Goal: Task Accomplishment & Management: Complete application form

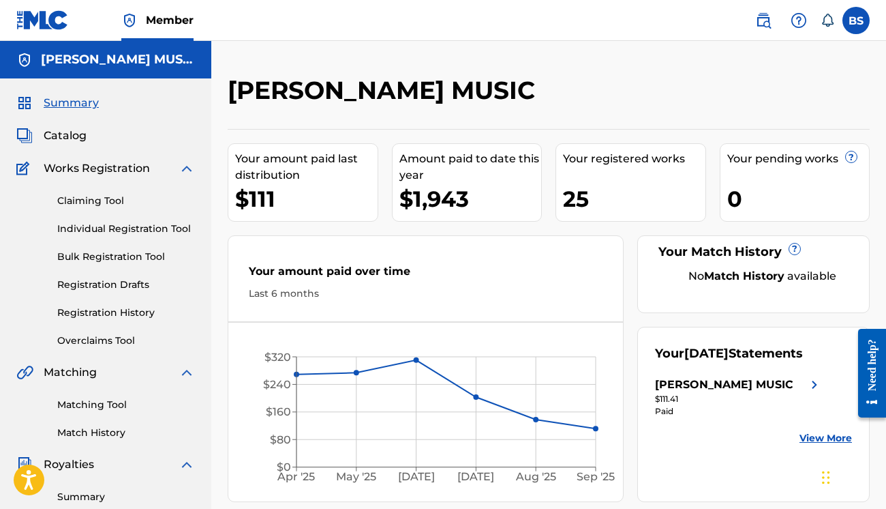
click at [91, 167] on span "Works Registration" at bounding box center [97, 168] width 106 height 16
click at [190, 166] on img at bounding box center [187, 168] width 16 height 16
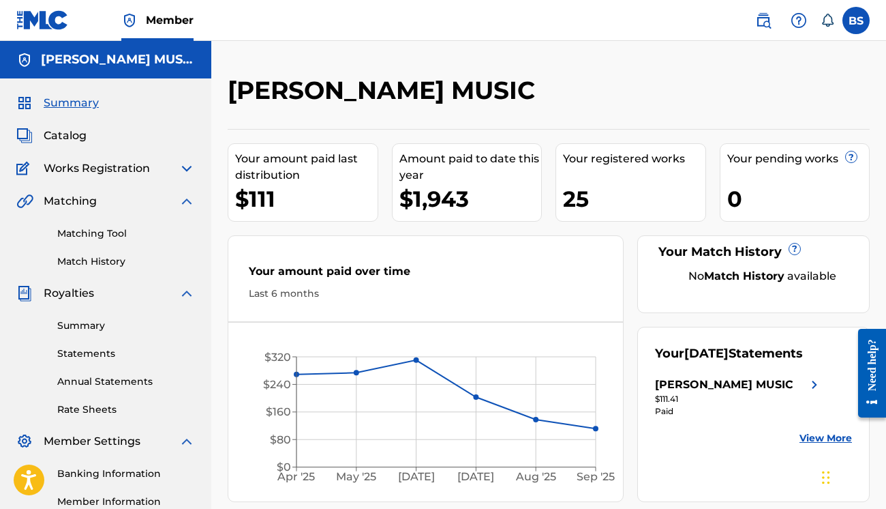
click at [184, 166] on img at bounding box center [187, 168] width 16 height 16
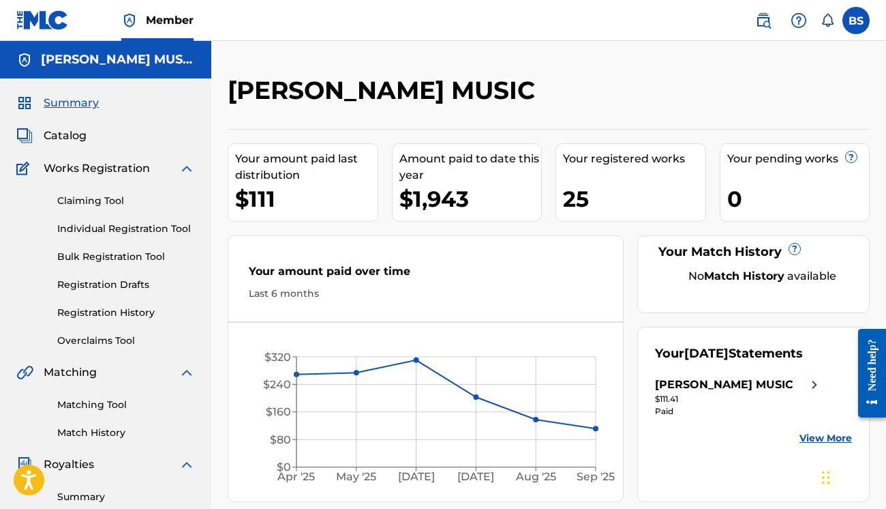
click at [68, 135] on span "Catalog" at bounding box center [65, 136] width 43 height 16
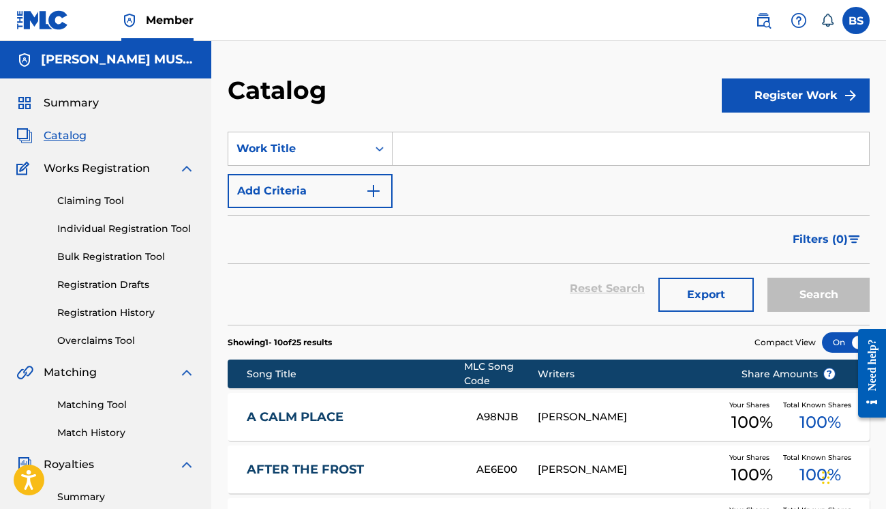
click at [473, 147] on input "Search Form" at bounding box center [631, 148] width 477 height 33
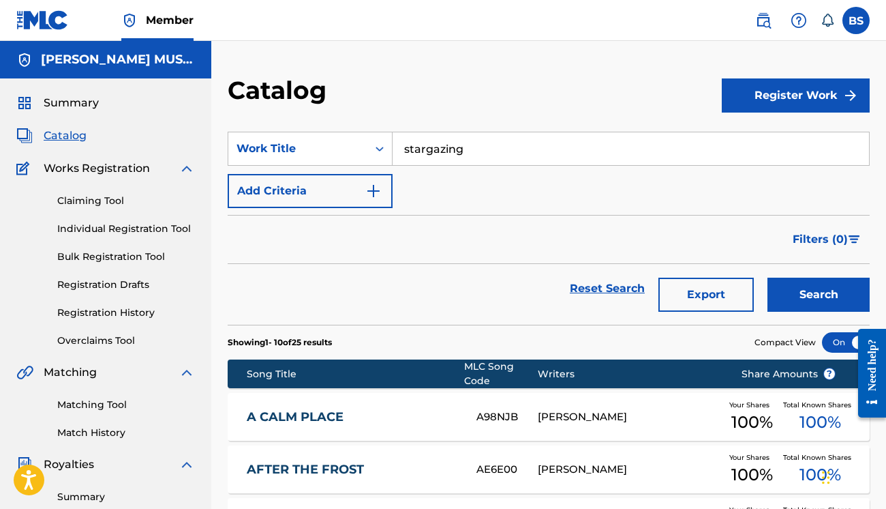
type input "stargazing"
click at [819, 295] on button "Search" at bounding box center [819, 295] width 102 height 34
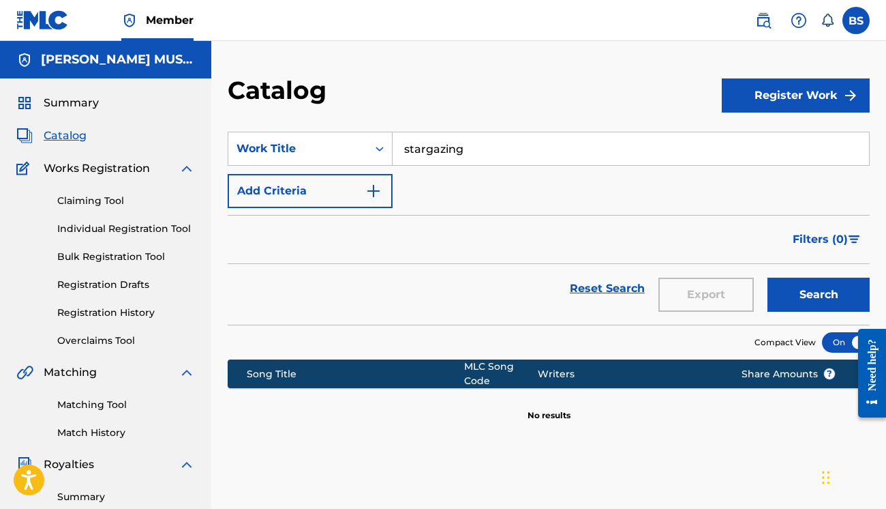
click at [796, 91] on button "Register Work" at bounding box center [796, 95] width 148 height 34
click at [760, 137] on link "Individual" at bounding box center [796, 139] width 148 height 33
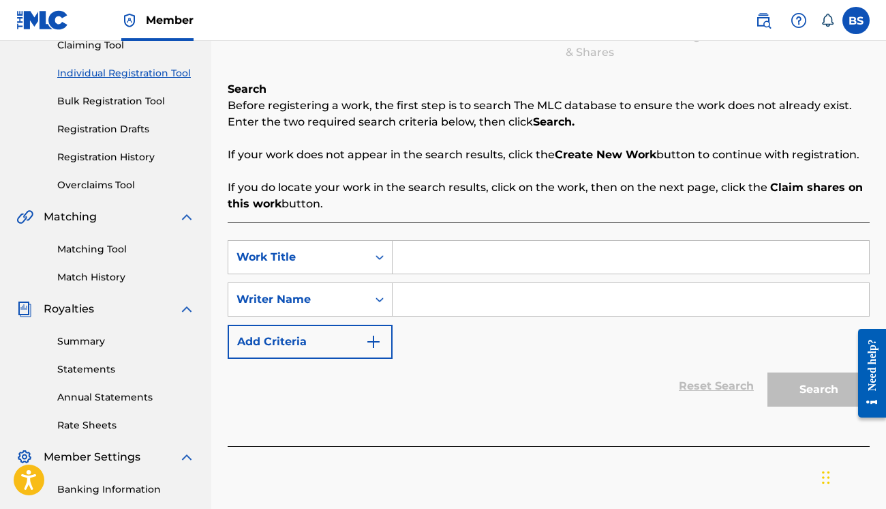
scroll to position [154, 0]
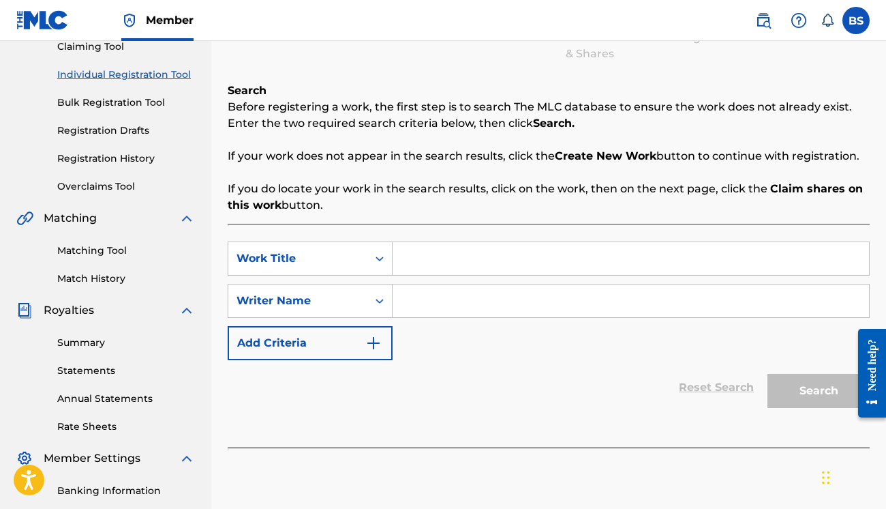
click at [453, 265] on input "Search Form" at bounding box center [631, 258] width 477 height 33
type input "Stargazing"
click at [433, 303] on input "Search Form" at bounding box center [631, 300] width 477 height 33
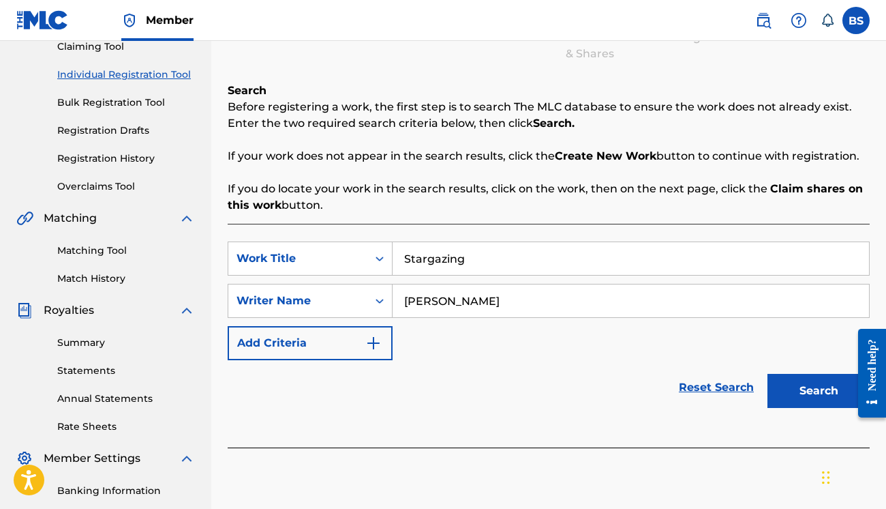
type input "[PERSON_NAME]"
click at [796, 397] on button "Search" at bounding box center [819, 391] width 102 height 34
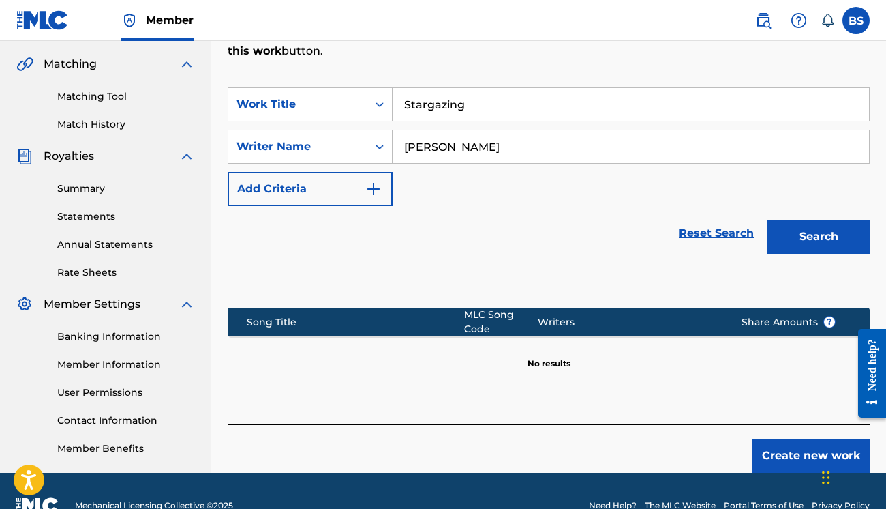
scroll to position [307, 0]
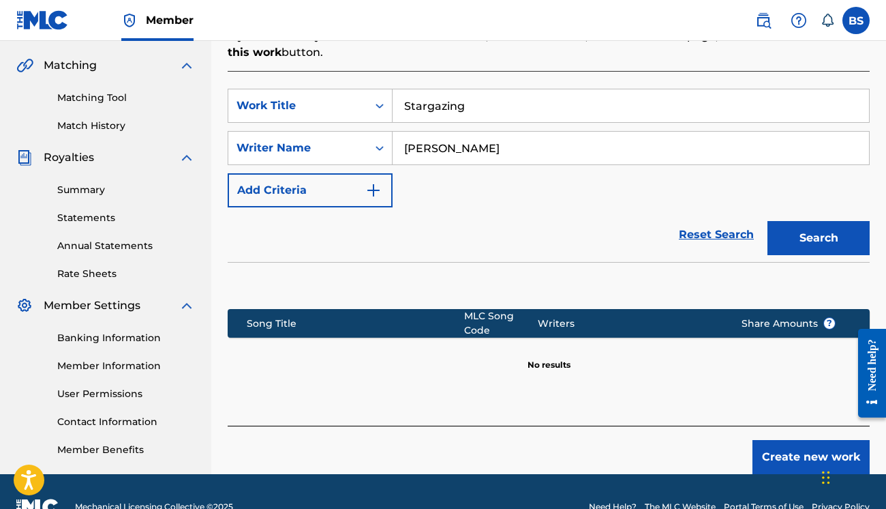
click at [802, 452] on button "Create new work" at bounding box center [811, 457] width 117 height 34
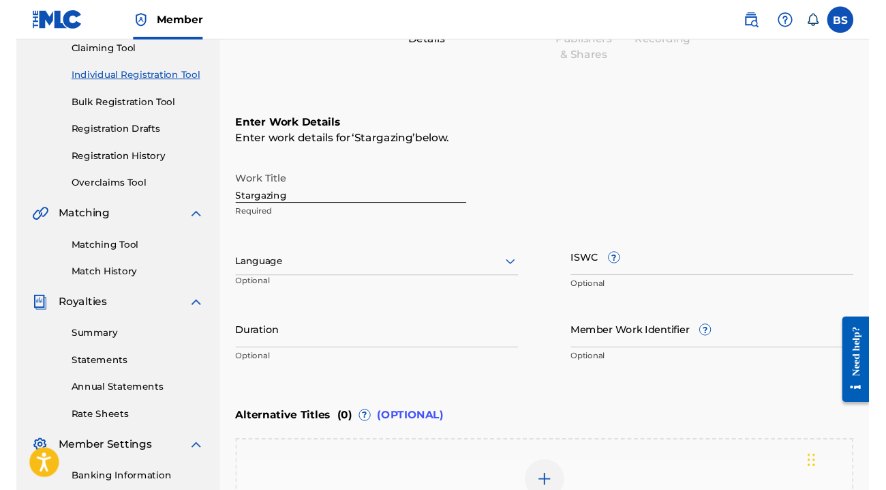
scroll to position [172, 0]
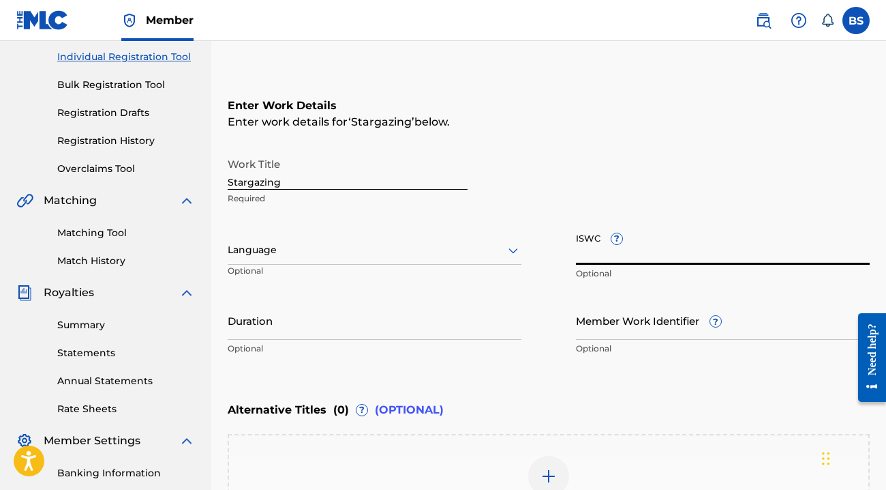
click at [603, 256] on input "ISWC ?" at bounding box center [723, 245] width 294 height 39
paste input "T3349413072"
type input "T3349413072"
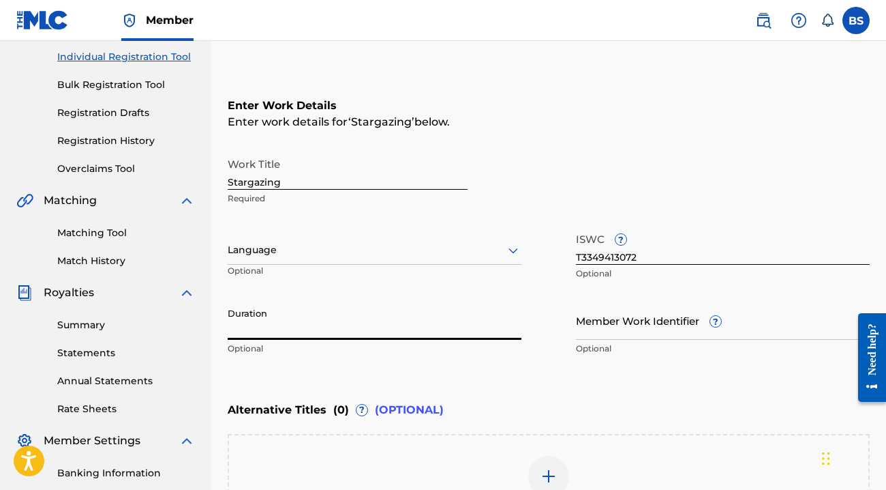
click at [320, 323] on input "Duration" at bounding box center [375, 320] width 294 height 39
type input "02:33"
click at [483, 390] on div "Enter Work Details Enter work details for ‘ Stargazing ’ below. Work Title Star…" at bounding box center [549, 230] width 642 height 330
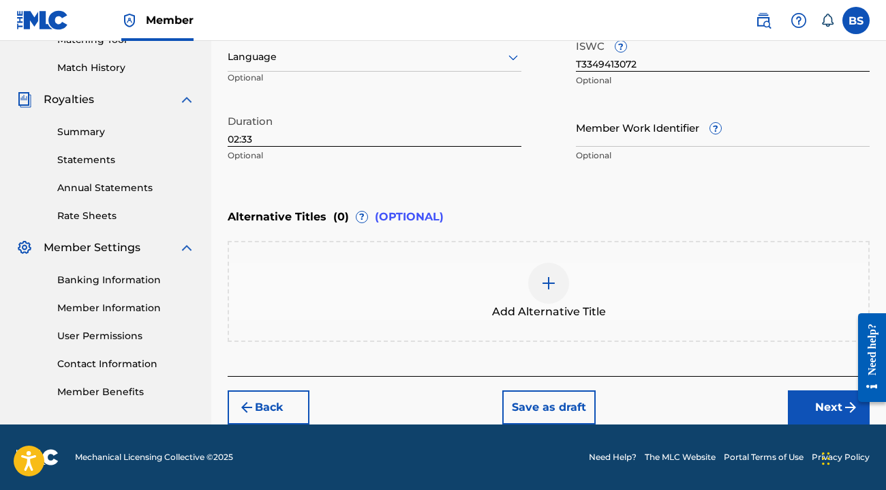
scroll to position [365, 0]
click at [817, 409] on button "Next" at bounding box center [829, 407] width 82 height 34
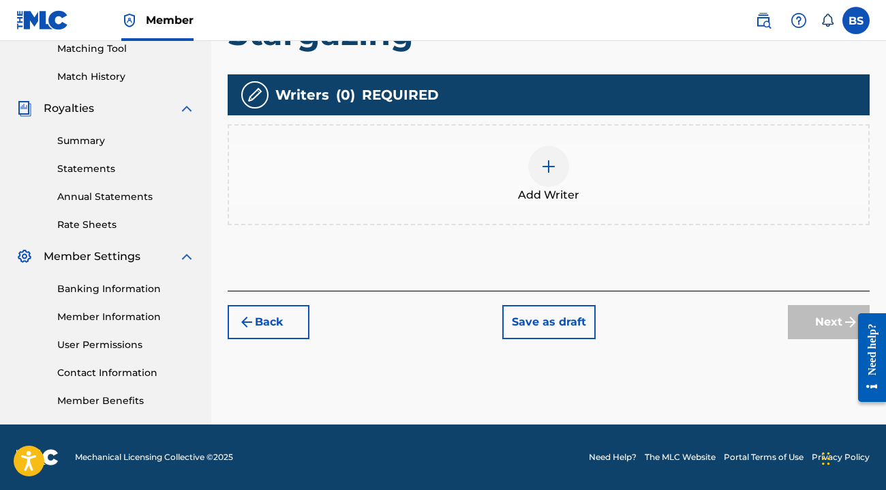
scroll to position [356, 0]
click at [546, 166] on img at bounding box center [549, 166] width 16 height 16
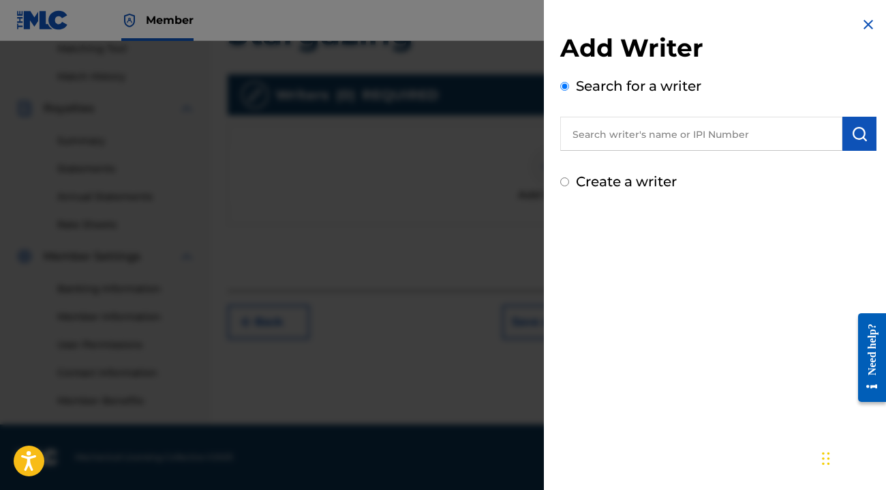
click at [629, 134] on input "text" at bounding box center [701, 134] width 282 height 34
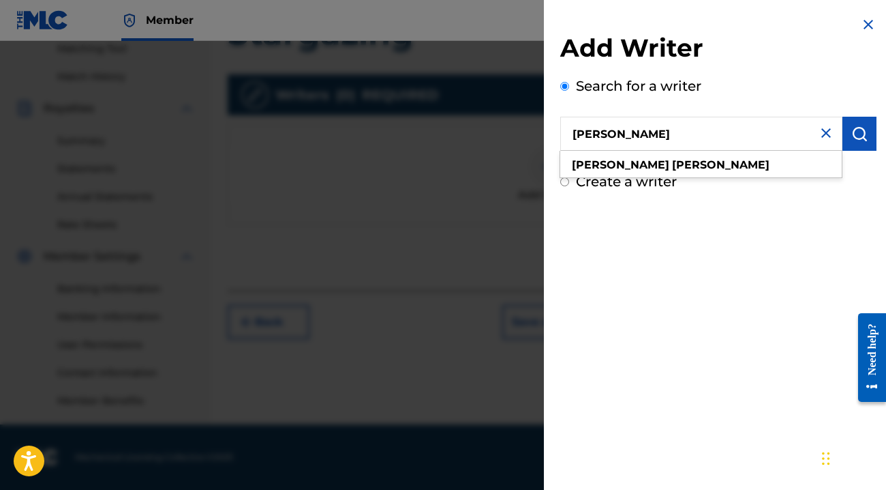
click at [645, 138] on input "[PERSON_NAME]" at bounding box center [701, 134] width 282 height 34
click at [672, 164] on strong "[PERSON_NAME]" at bounding box center [721, 164] width 98 height 13
type input "[PERSON_NAME]"
click at [745, 184] on div "Create a writer" at bounding box center [718, 181] width 316 height 20
click at [565, 182] on input "Create a writer" at bounding box center [564, 181] width 9 height 9
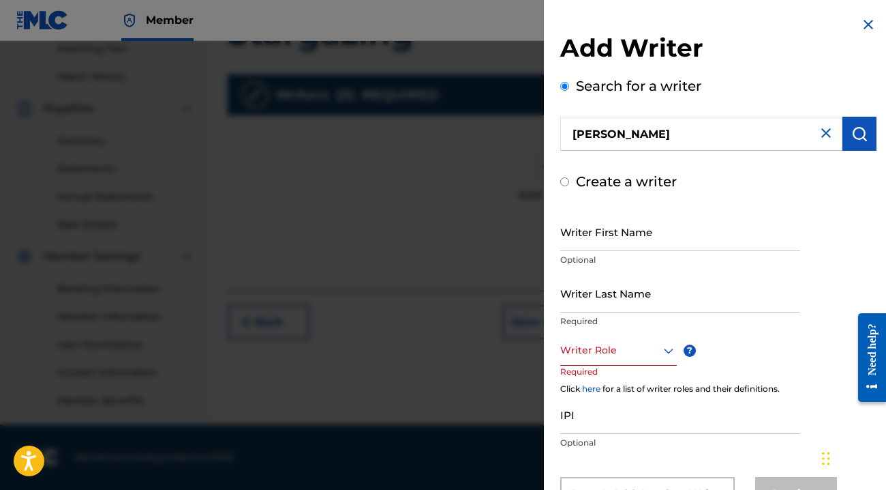
radio input "false"
radio input "true"
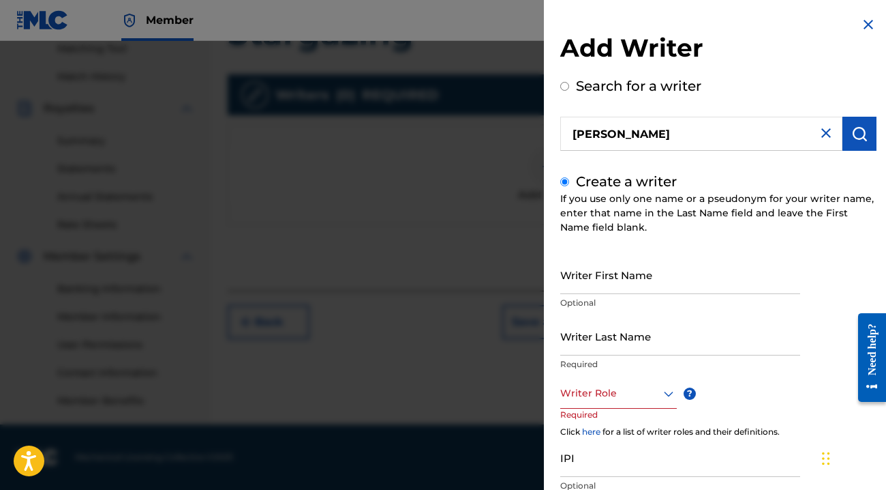
click at [565, 181] on input "Create a writer" at bounding box center [564, 181] width 9 height 9
click at [685, 139] on input "[PERSON_NAME]" at bounding box center [701, 134] width 282 height 34
radio input "true"
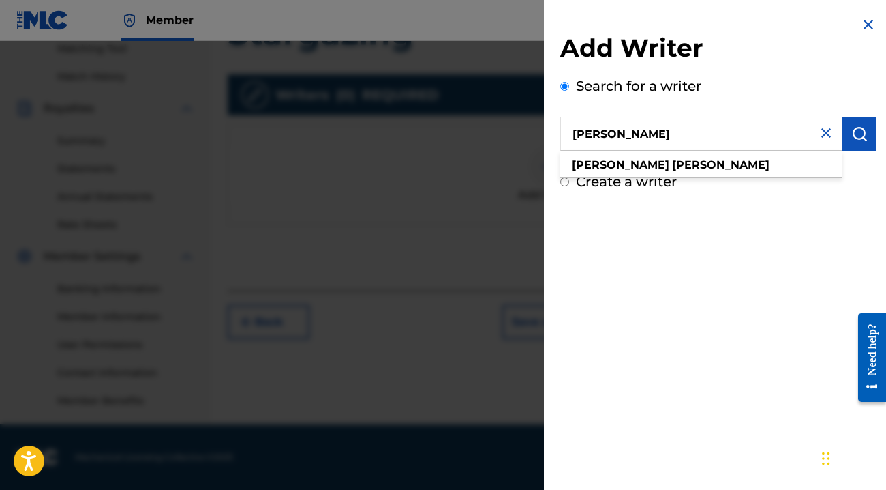
drag, startPoint x: 685, startPoint y: 131, endPoint x: 633, endPoint y: 170, distance: 64.8
click at [672, 170] on strong "[PERSON_NAME]" at bounding box center [721, 164] width 98 height 13
drag, startPoint x: 633, startPoint y: 170, endPoint x: 741, endPoint y: 144, distance: 110.1
click at [741, 144] on input "[PERSON_NAME]" at bounding box center [701, 134] width 282 height 34
click at [704, 132] on input "[PERSON_NAME]" at bounding box center [701, 134] width 282 height 34
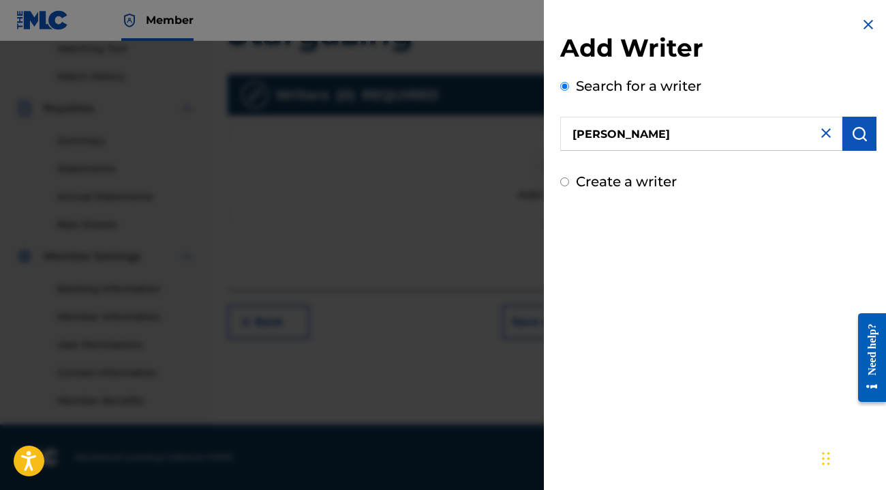
click at [820, 130] on img at bounding box center [826, 133] width 16 height 16
click at [765, 139] on input "text" at bounding box center [701, 134] width 282 height 34
type input "b"
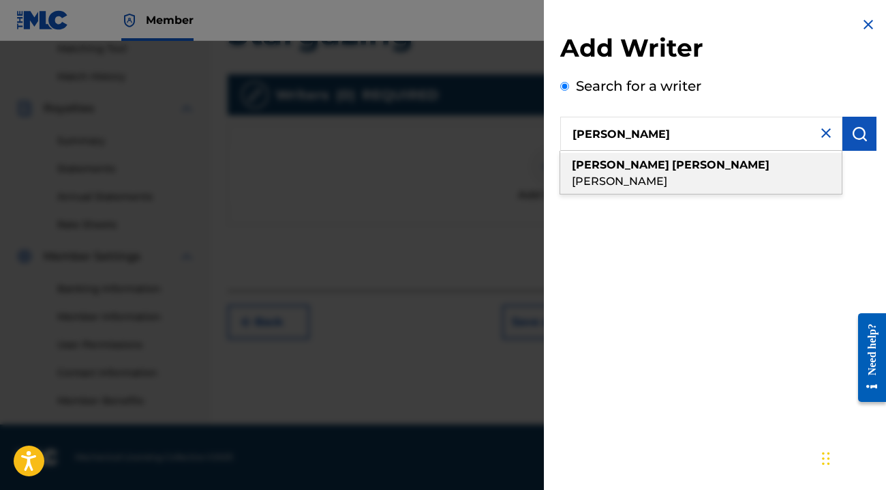
click at [683, 162] on div "[PERSON_NAME] [PERSON_NAME]" at bounding box center [701, 173] width 282 height 41
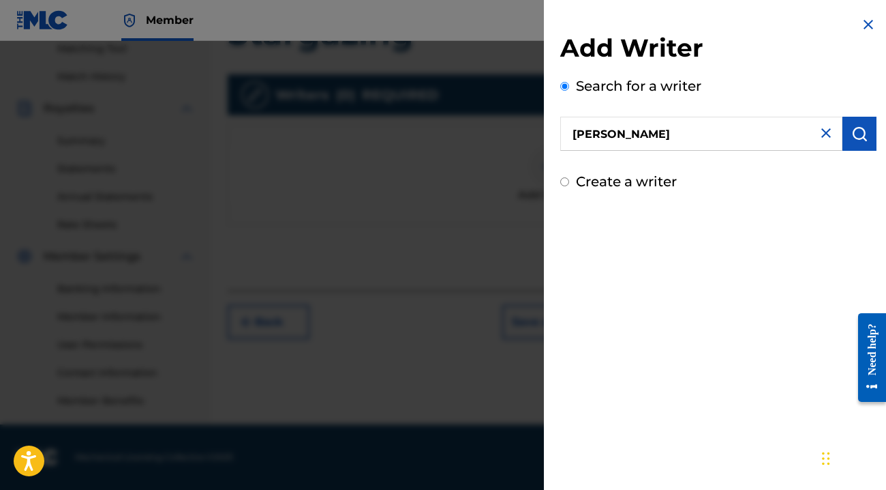
type input "[PERSON_NAME]"
click at [854, 135] on img "submit" at bounding box center [860, 133] width 16 height 16
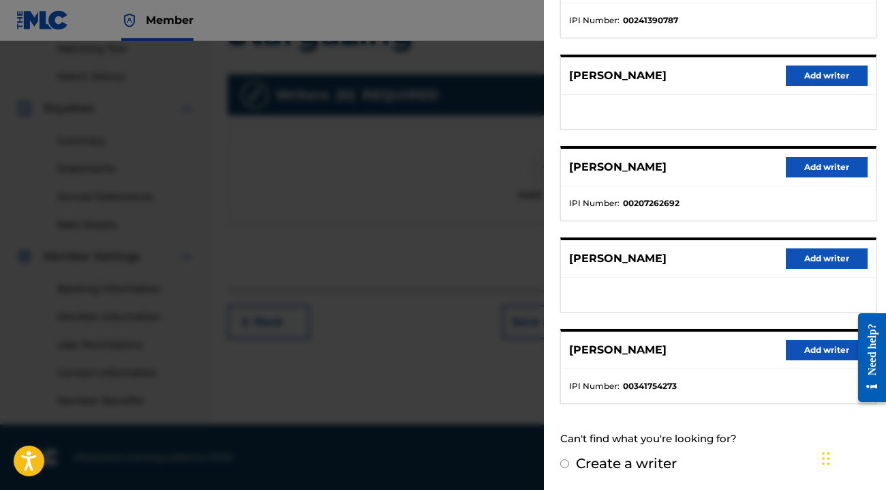
scroll to position [216, 0]
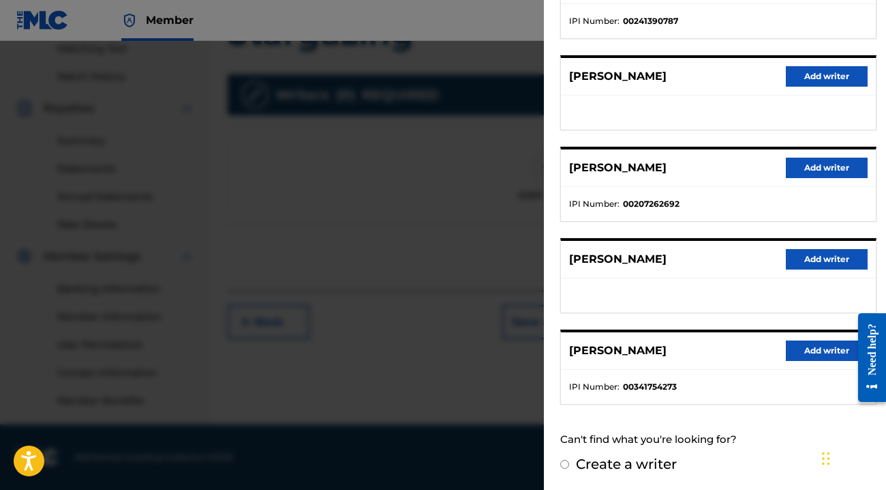
click at [811, 350] on button "Add writer" at bounding box center [827, 350] width 82 height 20
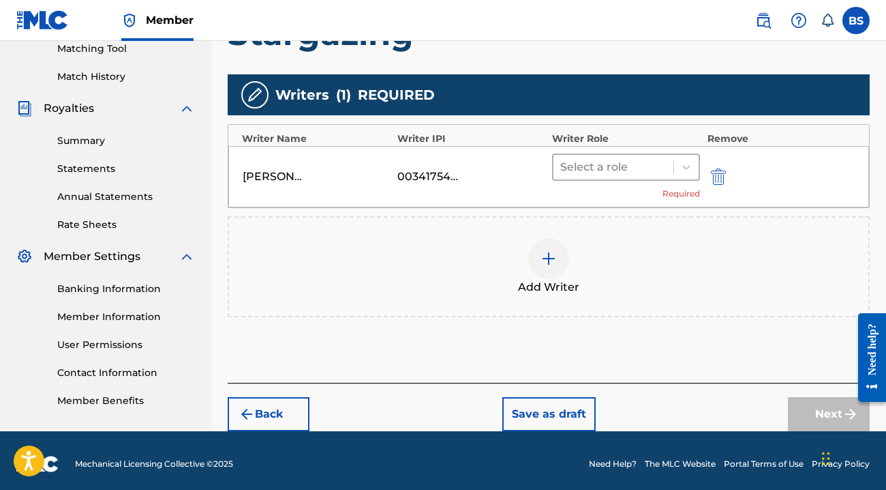
click at [604, 168] on div at bounding box center [613, 167] width 106 height 19
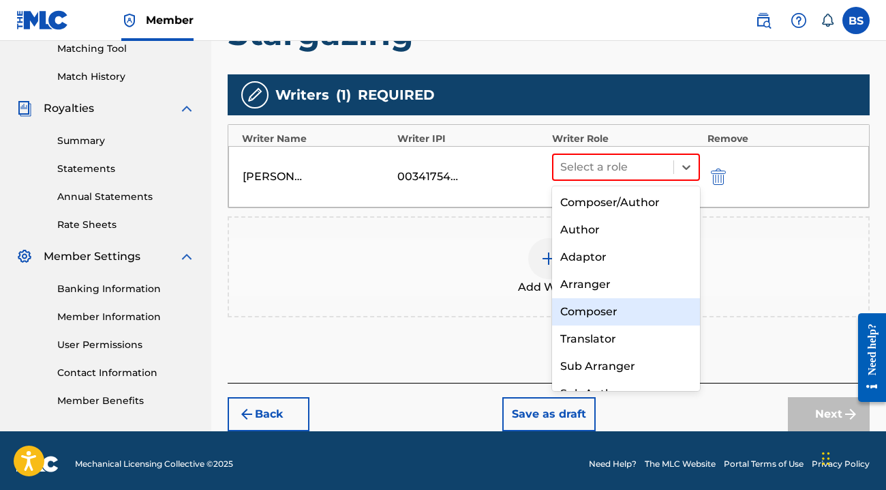
click at [584, 310] on div "Composer" at bounding box center [626, 311] width 148 height 27
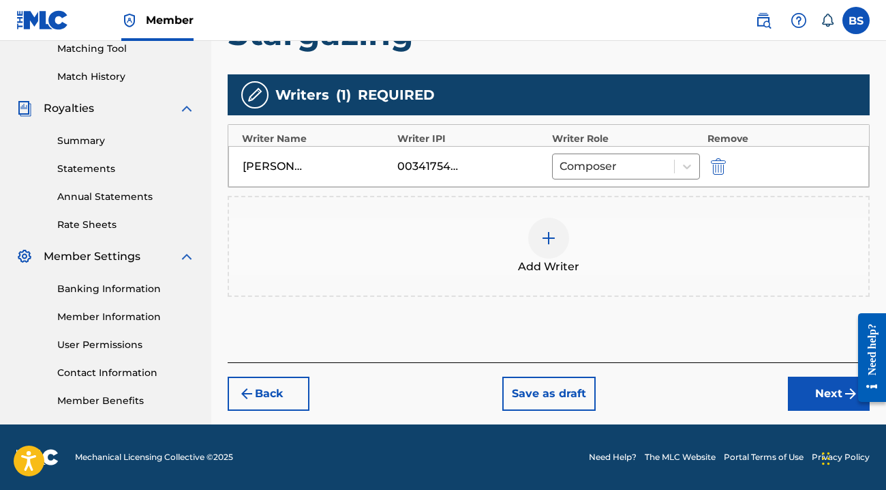
scroll to position [356, 0]
click at [828, 398] on button "Next" at bounding box center [829, 393] width 82 height 34
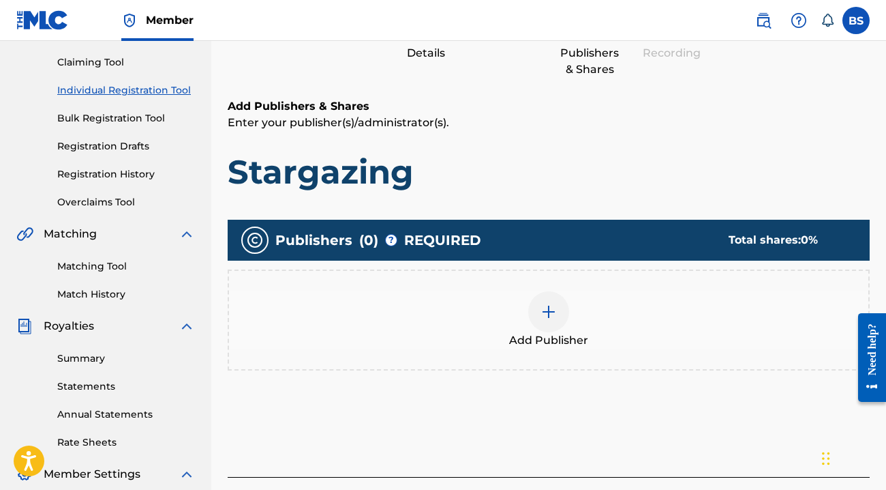
scroll to position [195, 0]
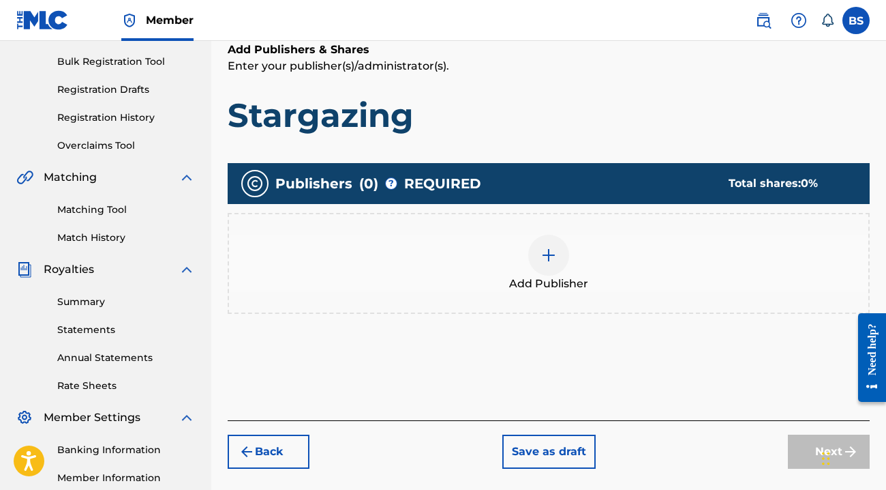
click at [550, 257] on img at bounding box center [549, 255] width 16 height 16
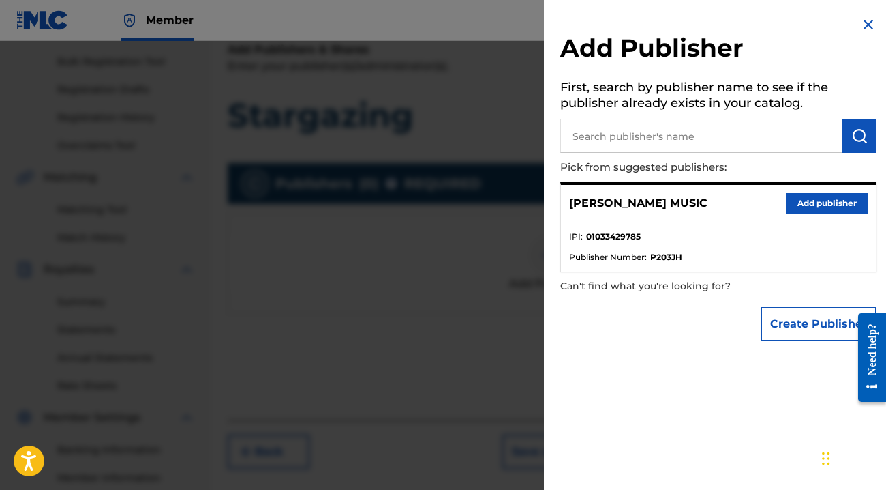
click at [646, 197] on p "[PERSON_NAME] MUSIC" at bounding box center [638, 203] width 138 height 16
click at [807, 205] on button "Add publisher" at bounding box center [827, 203] width 82 height 20
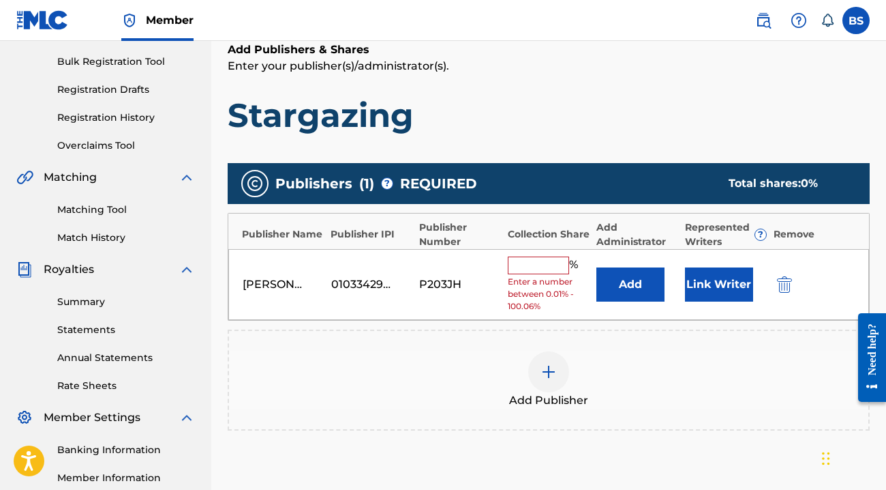
click at [532, 264] on input "text" at bounding box center [538, 265] width 61 height 18
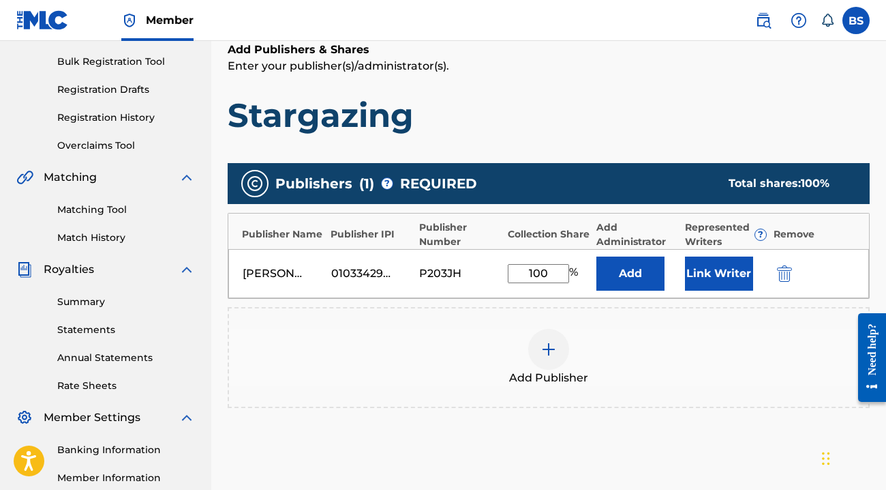
type input "100"
click at [637, 324] on div "Add Publisher" at bounding box center [549, 357] width 642 height 101
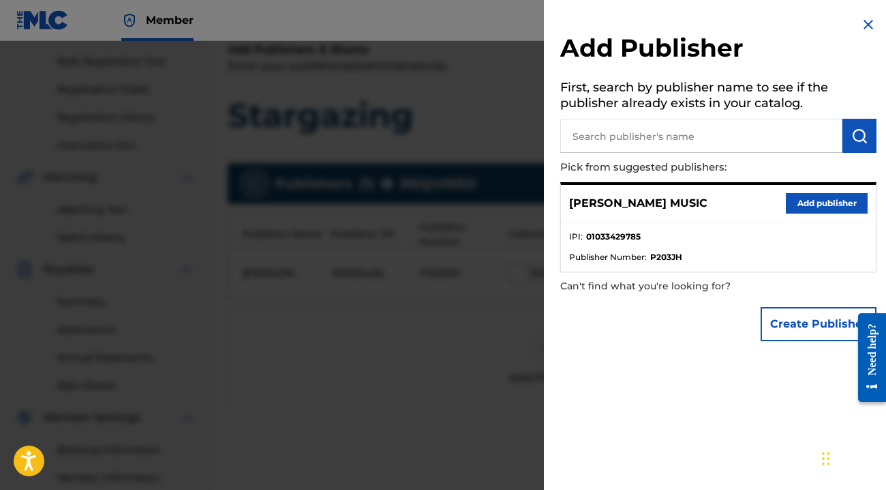
click at [650, 378] on div "Add Publisher First, search by publisher name to see if the publisher already e…" at bounding box center [718, 245] width 349 height 490
click at [862, 20] on img at bounding box center [869, 24] width 16 height 16
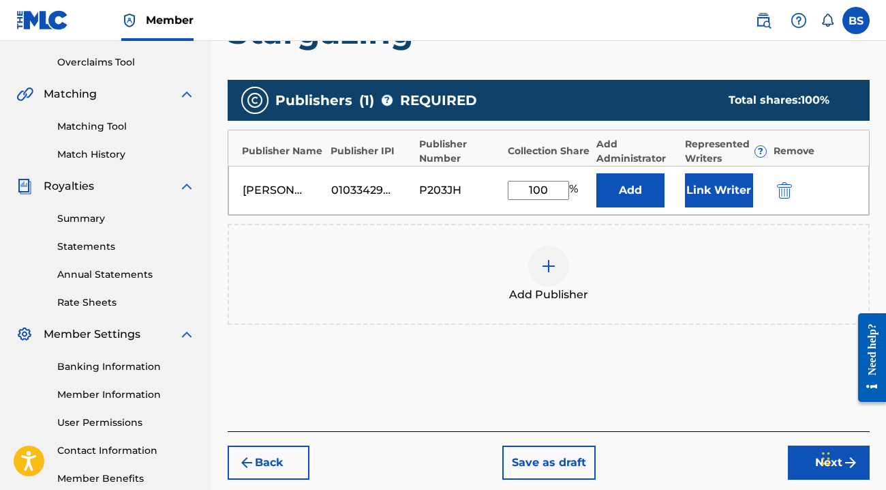
scroll to position [269, 0]
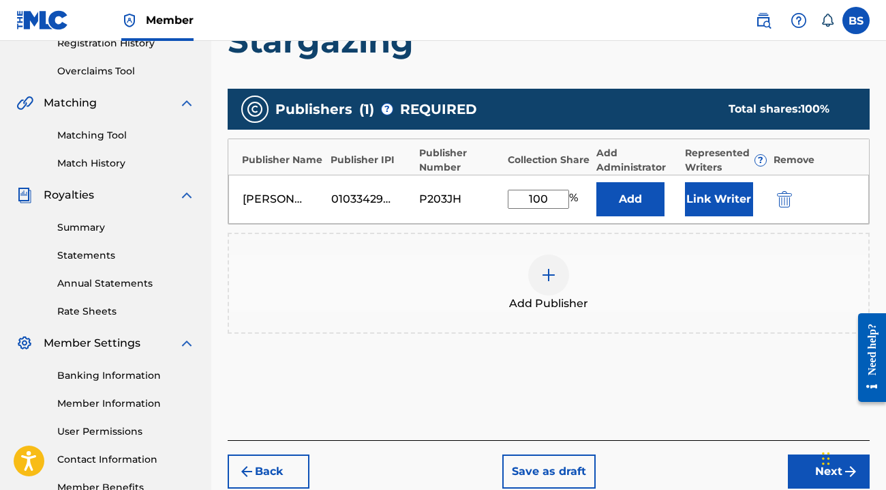
click at [723, 205] on button "Link Writer" at bounding box center [719, 199] width 68 height 34
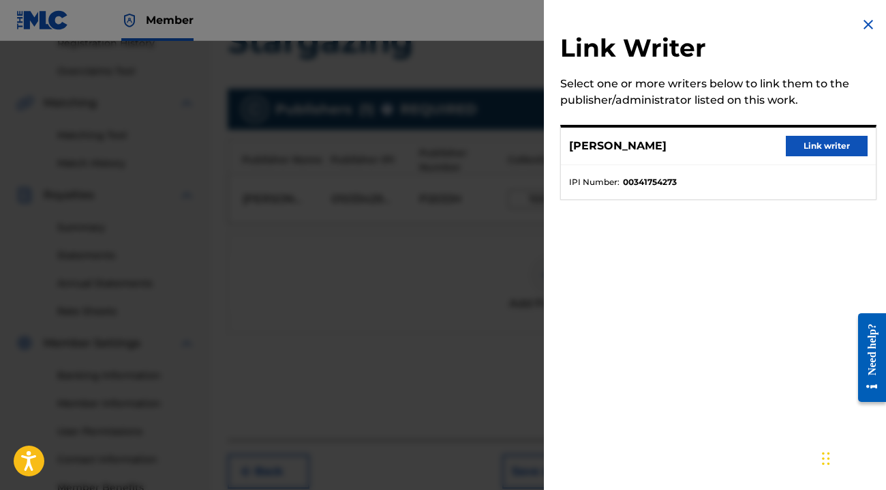
click at [807, 142] on button "Link writer" at bounding box center [827, 146] width 82 height 20
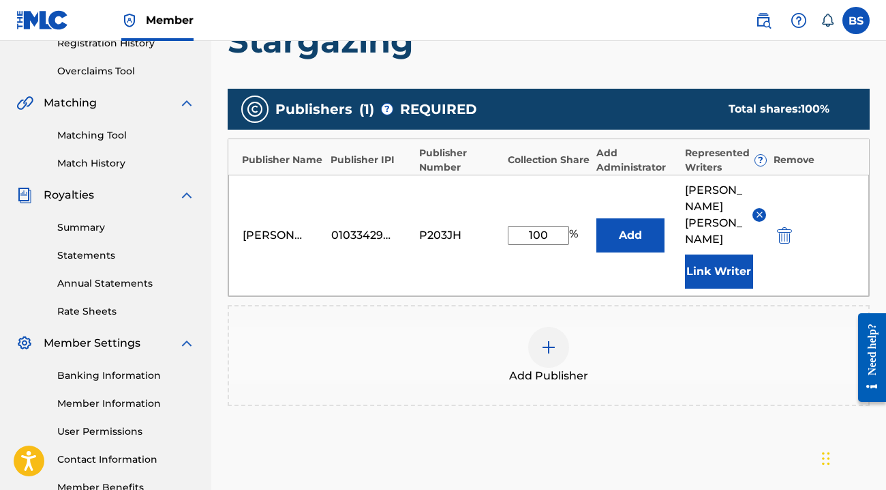
scroll to position [382, 0]
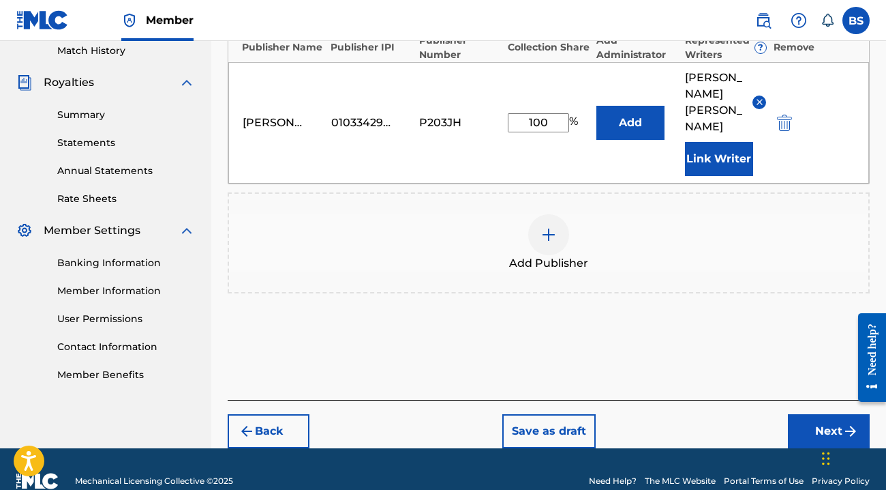
click at [828, 415] on button "Next" at bounding box center [829, 431] width 82 height 34
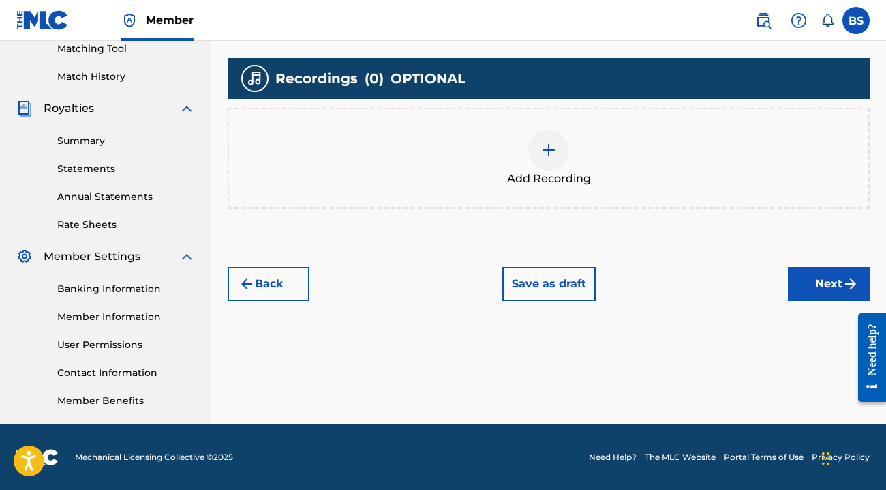
scroll to position [356, 0]
click at [549, 147] on img at bounding box center [549, 150] width 16 height 16
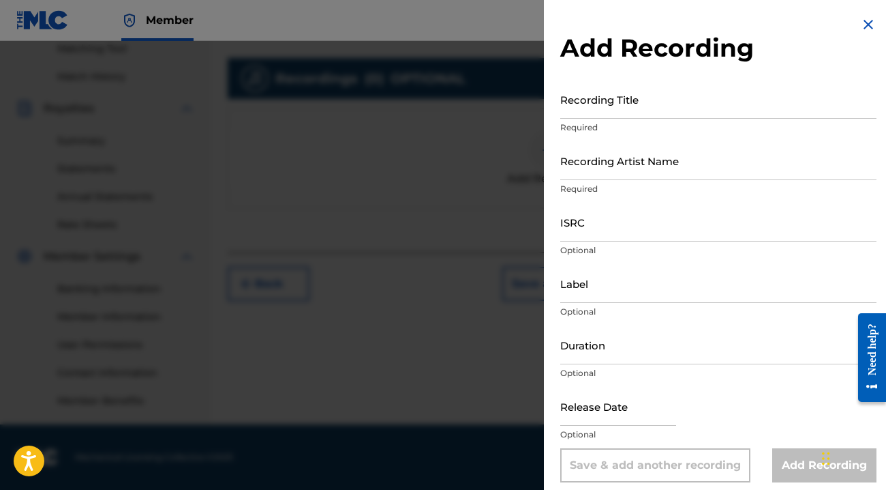
click at [601, 101] on input "Recording Title" at bounding box center [718, 99] width 316 height 39
type input "Stargazing"
click at [683, 169] on input "Recording Artist Name" at bounding box center [718, 160] width 316 height 39
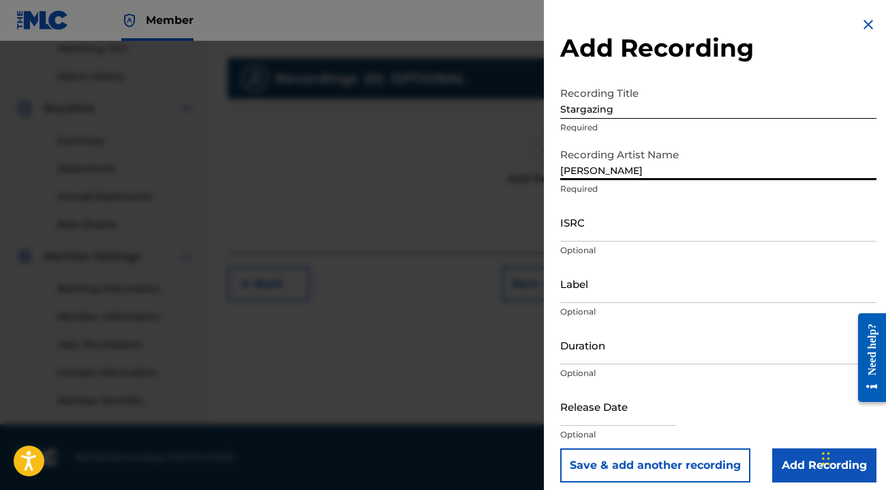
type input "[PERSON_NAME]"
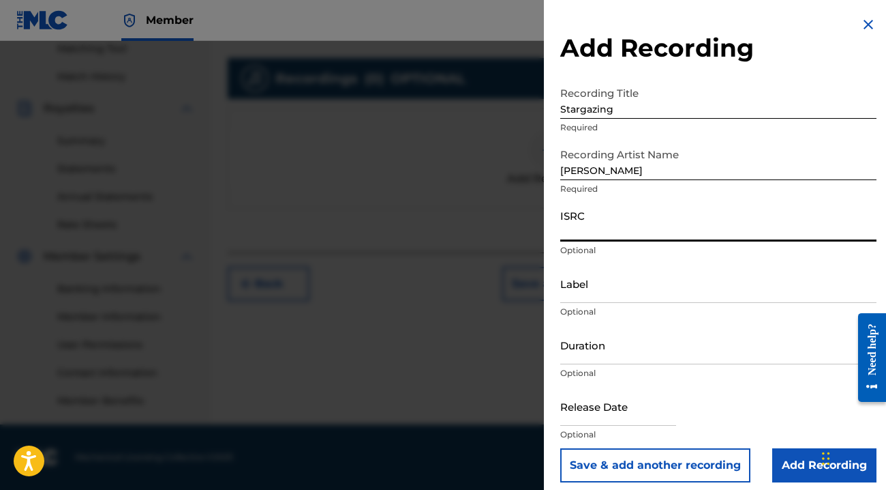
click at [658, 228] on input "ISRC" at bounding box center [718, 222] width 316 height 39
click at [607, 226] on input "ISRC" at bounding box center [718, 222] width 316 height 39
paste input "QZWFX2532644"
type input "QZWFX2532644"
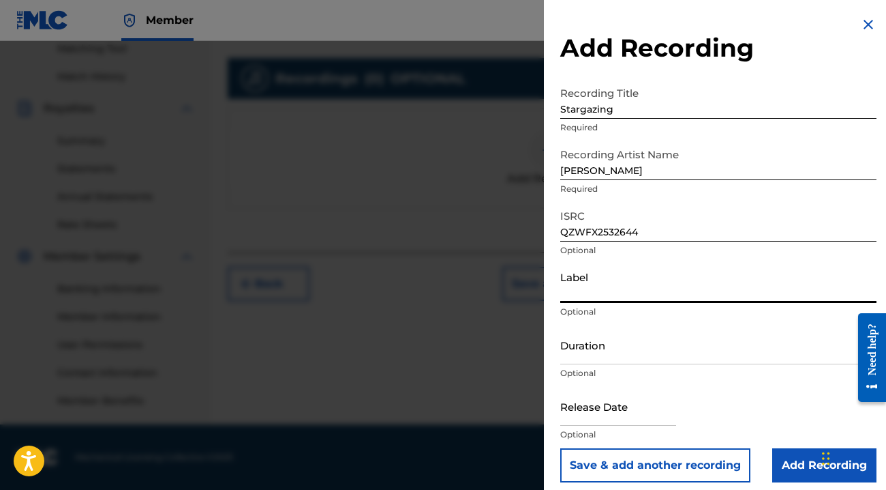
click at [613, 292] on input "Label" at bounding box center [718, 283] width 316 height 39
type input "Acoustic Calm Records"
click at [636, 346] on input "Duration" at bounding box center [718, 344] width 316 height 39
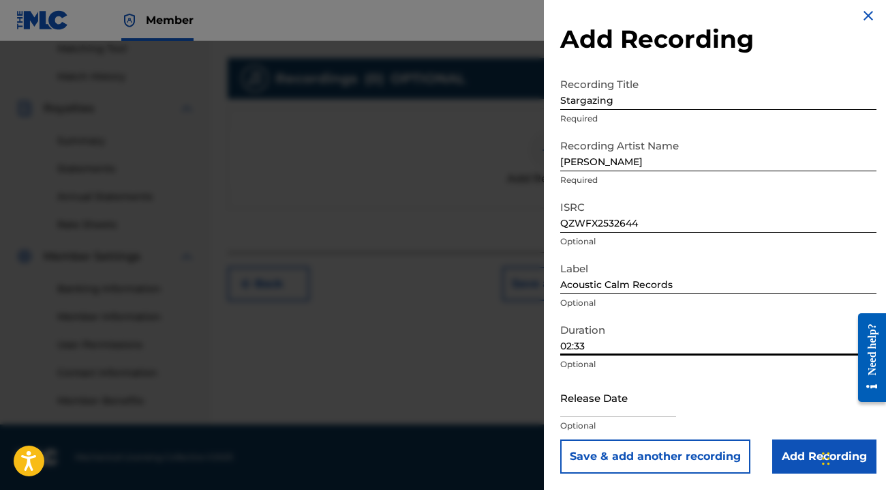
scroll to position [9, 0]
type input "02:33"
click at [612, 404] on input "text" at bounding box center [618, 397] width 116 height 39
select select "8"
select select "2025"
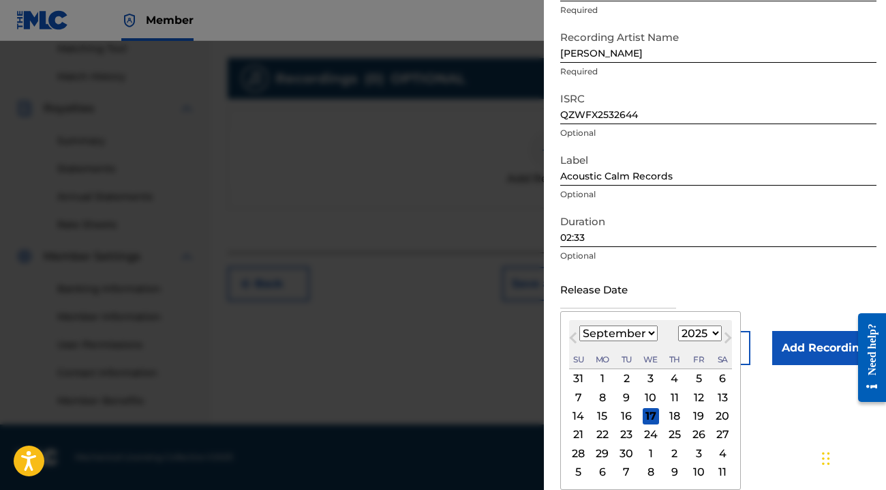
scroll to position [117, 0]
click at [691, 378] on div "5" at bounding box center [699, 378] width 16 height 16
type input "[DATE]"
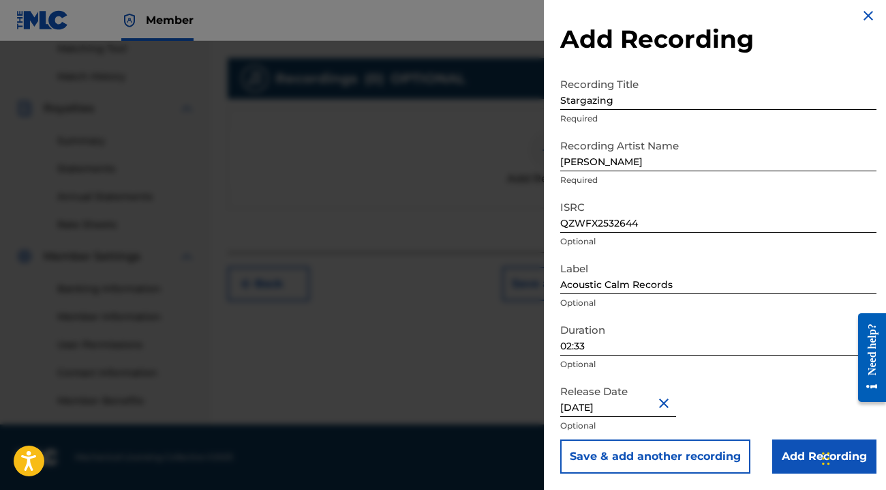
scroll to position [356, 0]
drag, startPoint x: 770, startPoint y: 17, endPoint x: 724, endPoint y: 16, distance: 45.7
click at [724, 16] on div "Add Recording Recording Title Stargazing Required Recording Artist Name [PERSON…" at bounding box center [718, 240] width 349 height 498
click at [805, 458] on input "Add Recording" at bounding box center [825, 456] width 104 height 34
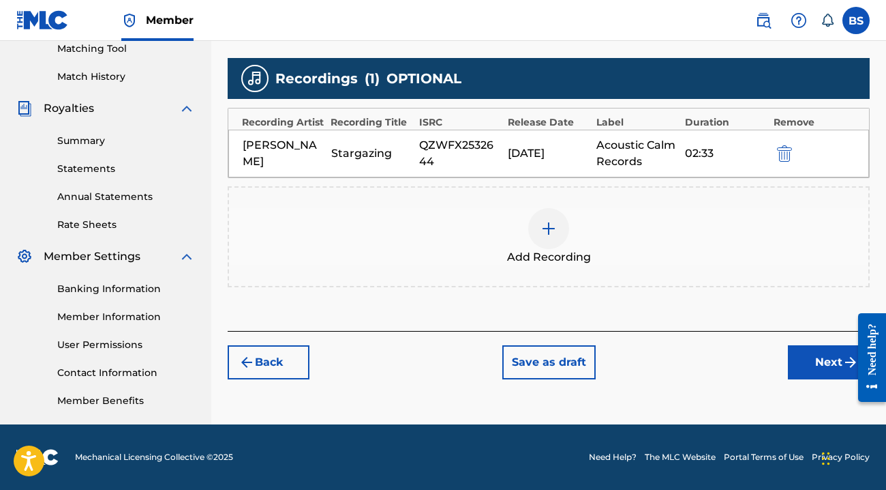
click at [813, 375] on button "Next" at bounding box center [829, 362] width 82 height 34
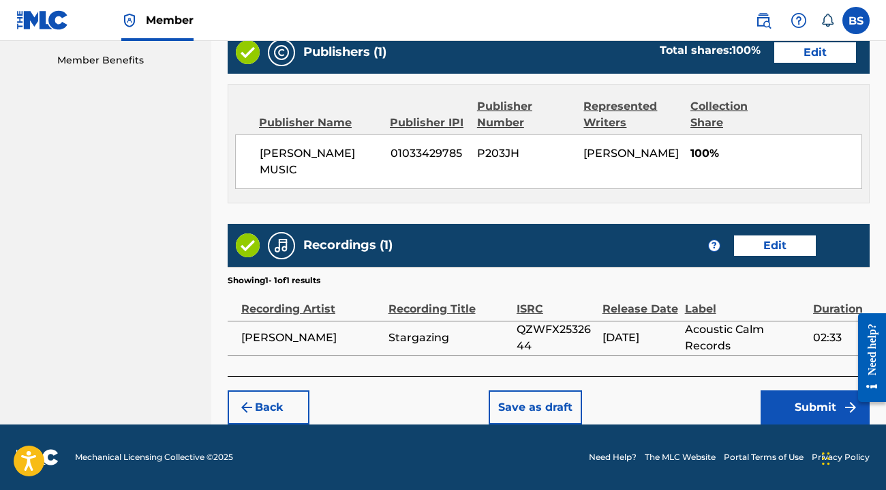
scroll to position [696, 0]
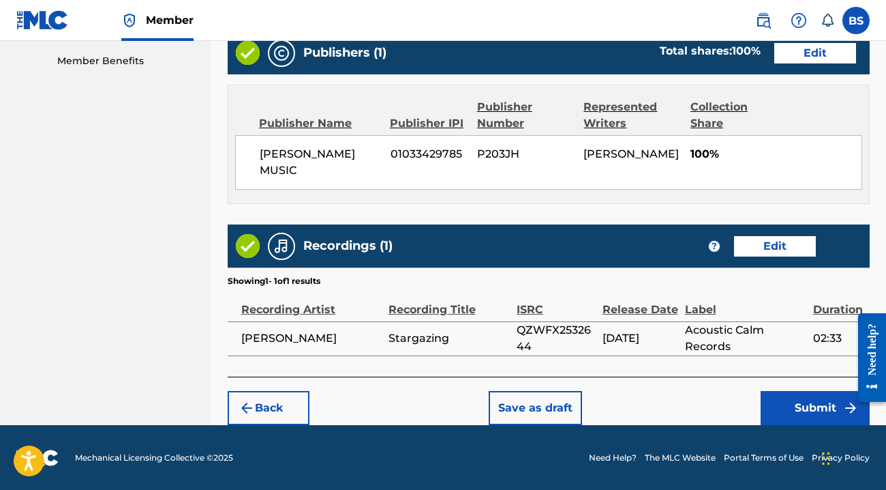
click at [788, 403] on button "Submit" at bounding box center [815, 408] width 109 height 34
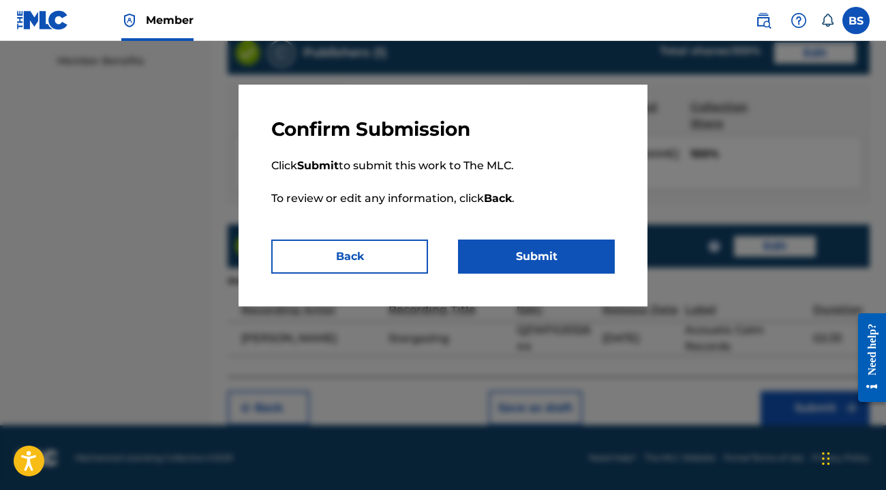
click at [572, 252] on button "Submit" at bounding box center [536, 256] width 157 height 34
